Goal: Transaction & Acquisition: Purchase product/service

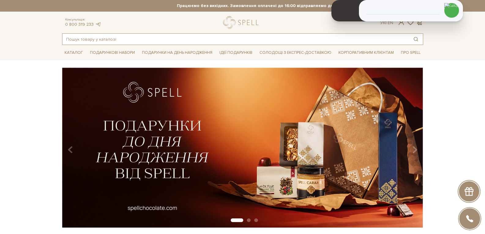
click at [146, 41] on input "text" at bounding box center [235, 39] width 347 height 11
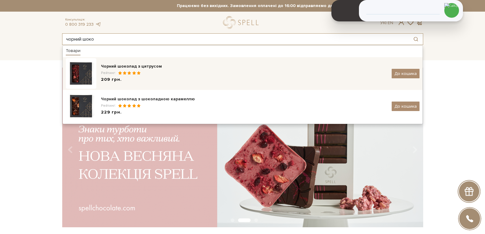
type input "чорний шоко"
click at [146, 77] on div "209 грн." at bounding box center [244, 80] width 286 height 6
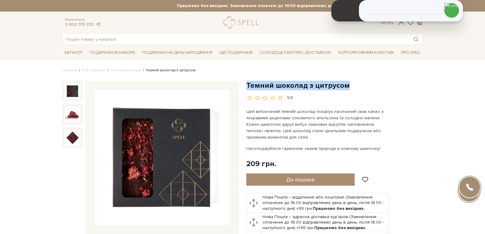
drag, startPoint x: 348, startPoint y: 87, endPoint x: 245, endPoint y: 85, distance: 103.5
click at [245, 85] on div "Темний шоколад з цитрусом 5/5" at bounding box center [335, 183] width 184 height 204
copy h1 "Темний шоколад з цитрусом"
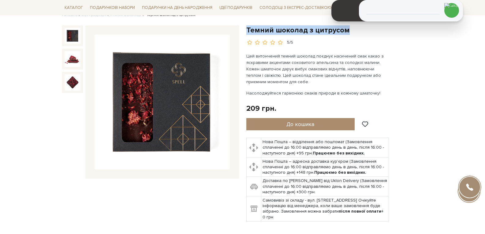
scroll to position [122, 0]
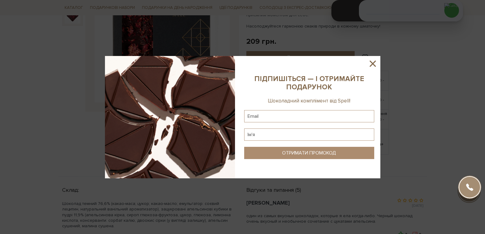
click at [376, 64] on icon at bounding box center [373, 63] width 10 height 10
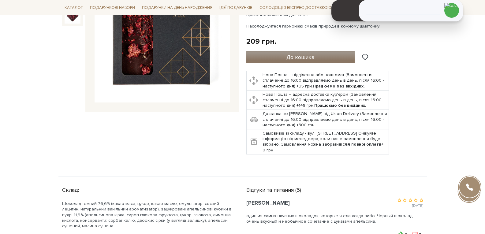
click at [297, 58] on span "До кошика" at bounding box center [301, 57] width 28 height 7
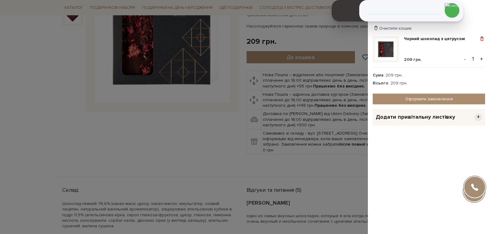
click at [483, 38] on span at bounding box center [482, 39] width 6 height 6
click at [445, 47] on link "Видалити" at bounding box center [460, 49] width 48 height 8
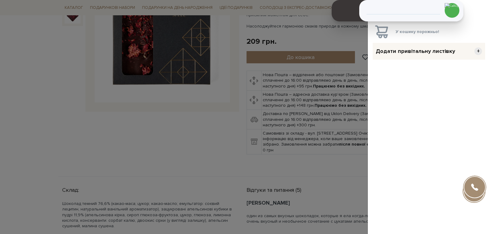
click at [212, 119] on div at bounding box center [245, 117] width 490 height 234
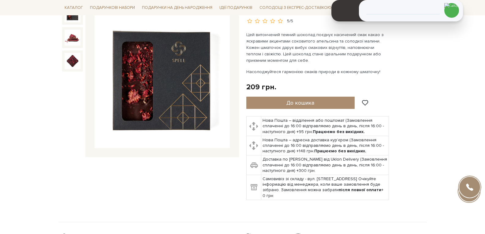
scroll to position [31, 0]
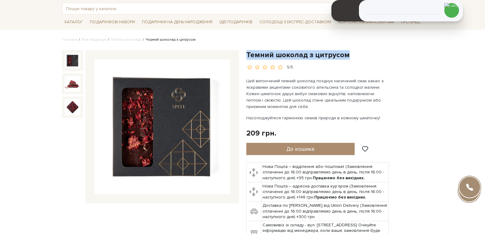
drag, startPoint x: 345, startPoint y: 53, endPoint x: 247, endPoint y: 51, distance: 97.7
click at [247, 51] on h1 "Темний шоколад з цитрусом" at bounding box center [334, 54] width 177 height 9
copy h1 "Темний шоколад з цитрусом"
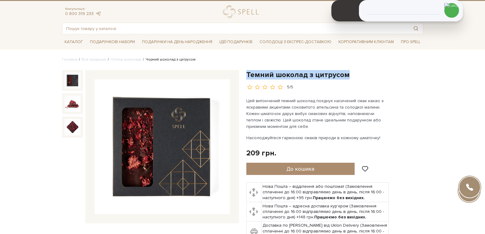
scroll to position [0, 0]
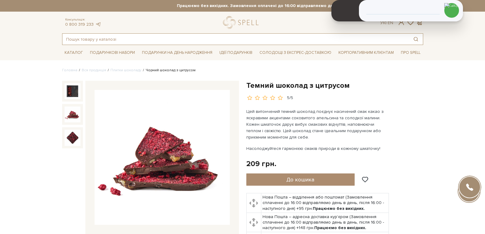
click at [130, 36] on input "text" at bounding box center [235, 39] width 347 height 11
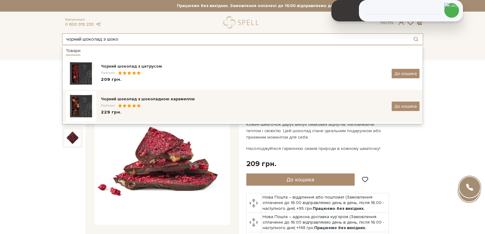
type input "чорний шоколад з шоко"
click at [137, 105] on span at bounding box center [138, 106] width 5 height 4
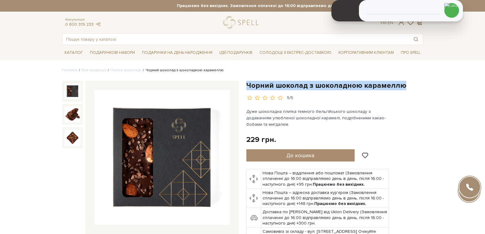
drag, startPoint x: 383, startPoint y: 87, endPoint x: 248, endPoint y: 83, distance: 135.1
click at [248, 83] on h1 "Чорний шоколад з шоколадною карамеллю" at bounding box center [334, 85] width 177 height 9
copy h1 "Чорний шоколад з шоколадною карамеллю"
